Goal: Entertainment & Leisure: Consume media (video, audio)

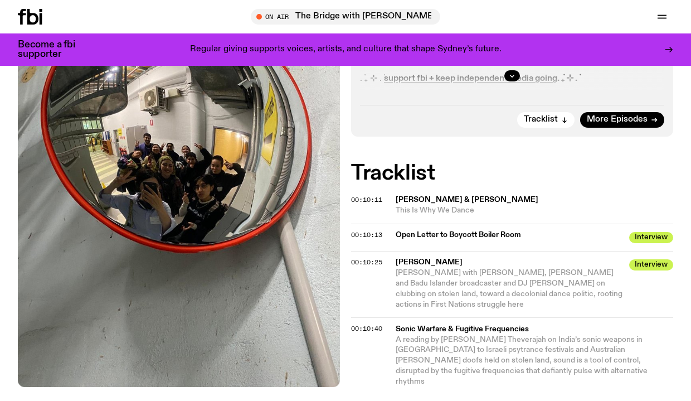
scroll to position [386, 0]
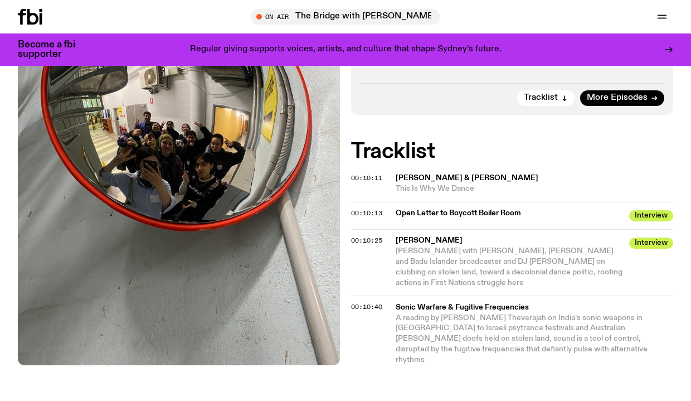
click at [440, 217] on span "Open Letter to Boycott Boiler Room" at bounding box center [509, 213] width 227 height 11
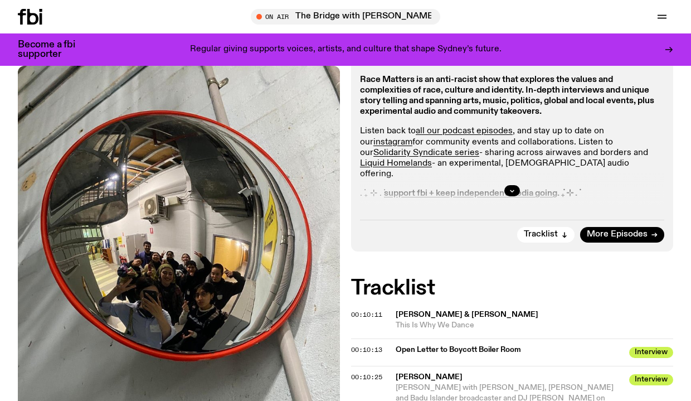
scroll to position [250, 0]
click at [533, 235] on span "Tracklist" at bounding box center [541, 234] width 34 height 8
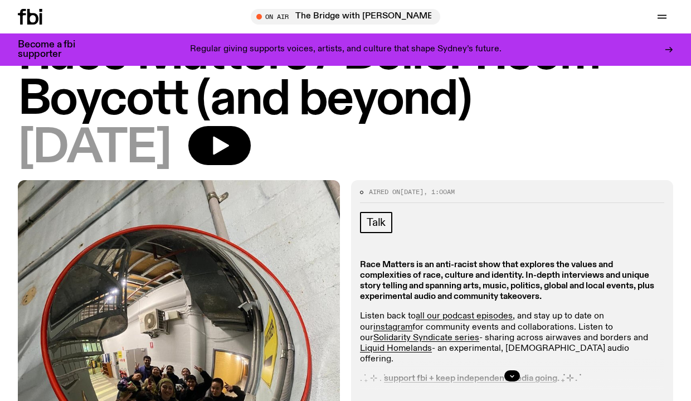
scroll to position [34, 0]
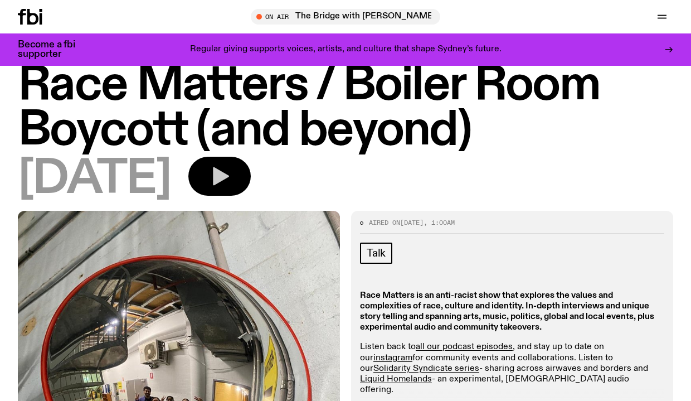
click at [231, 176] on icon "button" at bounding box center [220, 176] width 22 height 22
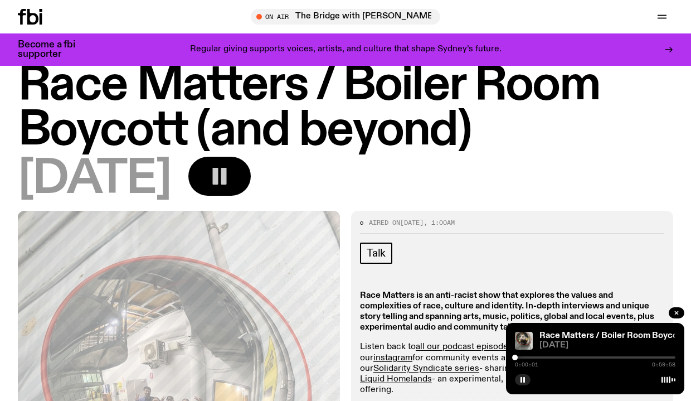
drag, startPoint x: 523, startPoint y: 382, endPoint x: 522, endPoint y: 357, distance: 24.6
click at [524, 382] on icon "button" at bounding box center [523, 379] width 7 height 7
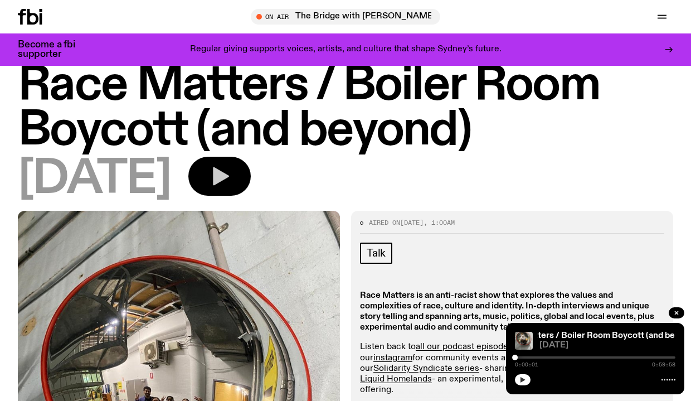
click at [520, 380] on icon "button" at bounding box center [523, 379] width 7 height 7
click at [520, 379] on icon "button" at bounding box center [523, 379] width 7 height 7
click at [525, 381] on icon "button" at bounding box center [523, 379] width 7 height 7
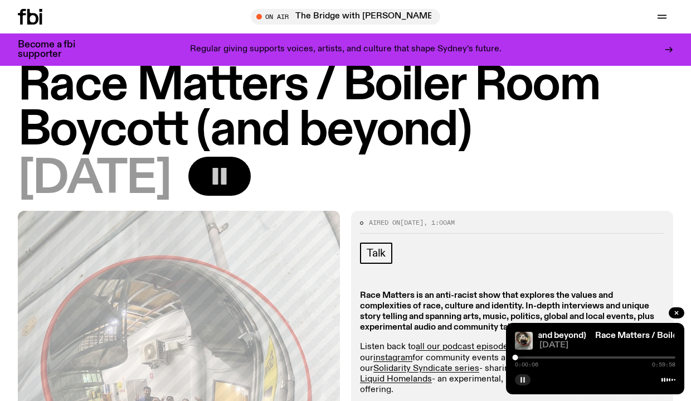
drag, startPoint x: 517, startPoint y: 358, endPoint x: 524, endPoint y: 358, distance: 6.7
click at [519, 357] on div at bounding box center [516, 358] width 6 height 6
drag, startPoint x: 524, startPoint y: 358, endPoint x: 533, endPoint y: 356, distance: 9.6
click at [528, 356] on div at bounding box center [525, 358] width 6 height 6
drag, startPoint x: 535, startPoint y: 356, endPoint x: 541, endPoint y: 357, distance: 6.2
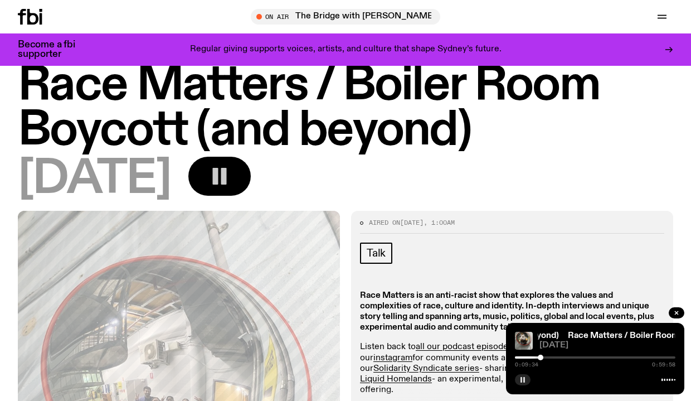
click at [541, 357] on div at bounding box center [541, 358] width 6 height 6
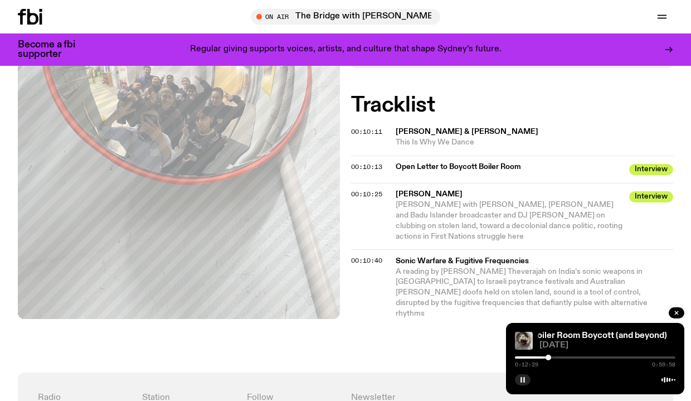
scroll to position [430, 0]
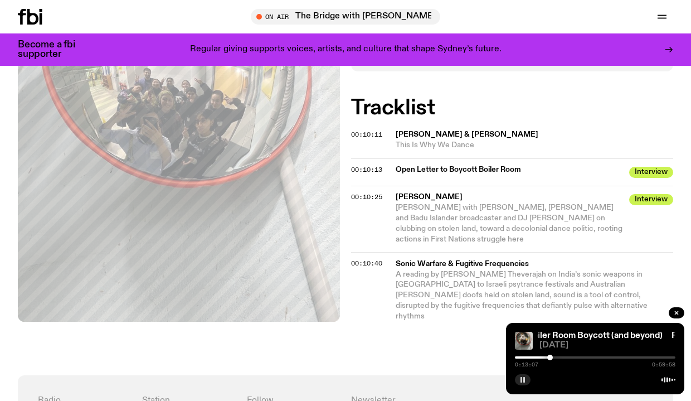
click at [550, 358] on div at bounding box center [551, 358] width 6 height 6
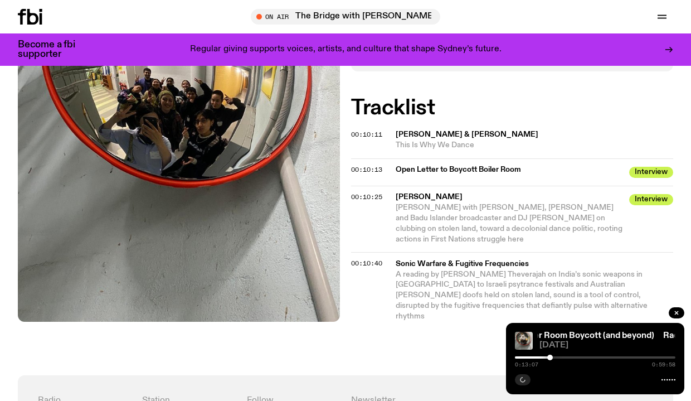
scroll to position [431, 0]
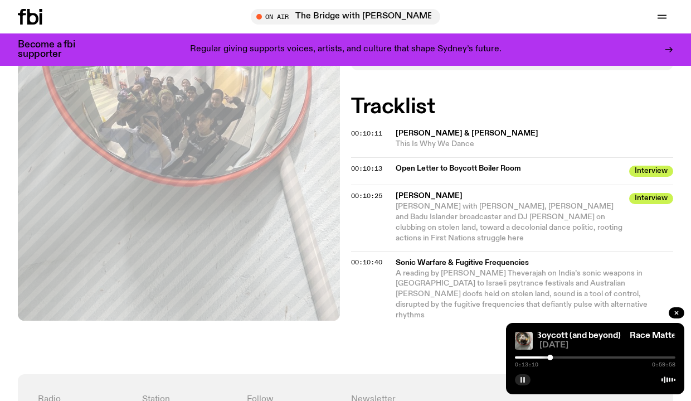
click at [522, 383] on button "button" at bounding box center [523, 379] width 16 height 11
